Goal: Find specific page/section: Find specific page/section

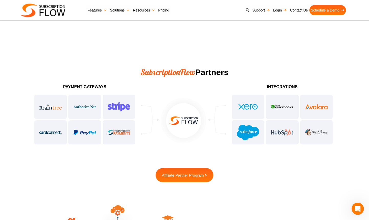
scroll to position [1220, 0]
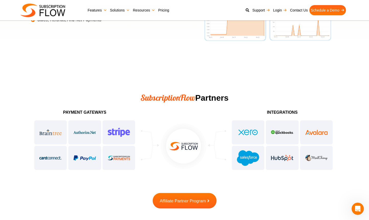
click at [187, 202] on span "Affiliate Partner Program" at bounding box center [183, 201] width 46 height 4
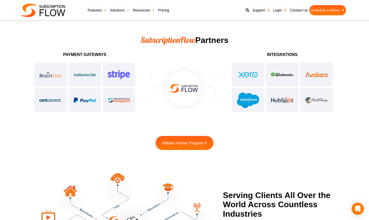
scroll to position [1266, 0]
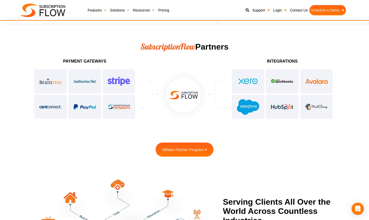
click at [154, 12] on link "Resources" at bounding box center [143, 10] width 25 height 10
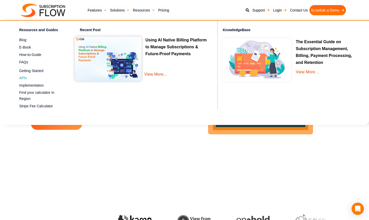
click at [21, 79] on span "APIs" at bounding box center [23, 78] width 8 height 5
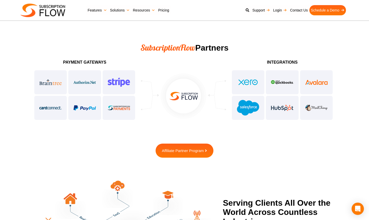
scroll to position [1268, 0]
